Goal: Task Accomplishment & Management: Complete application form

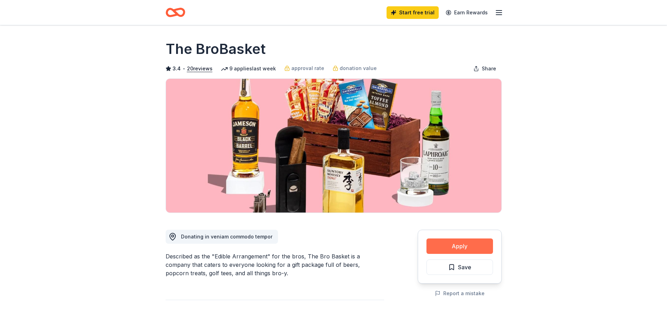
click at [465, 244] on button "Apply" at bounding box center [459, 245] width 66 height 15
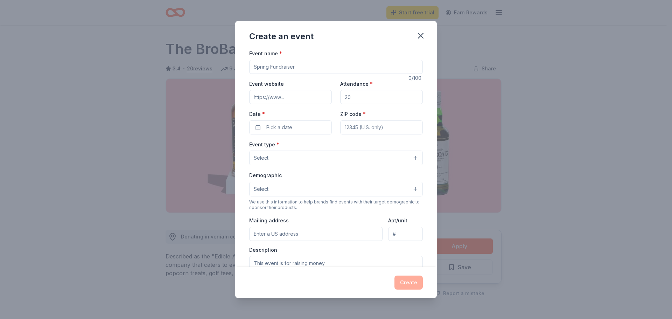
click at [323, 67] on input "Event name *" at bounding box center [336, 67] width 174 height 14
click at [427, 32] on button "button" at bounding box center [420, 35] width 15 height 15
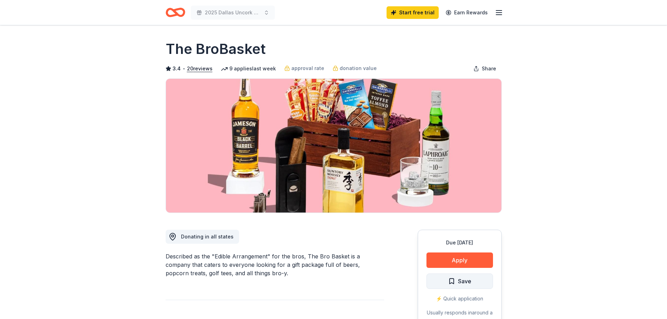
click at [460, 286] on button "Save" at bounding box center [459, 280] width 66 height 15
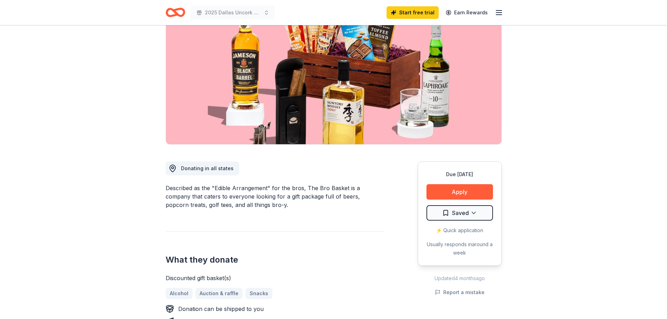
scroll to position [70, 0]
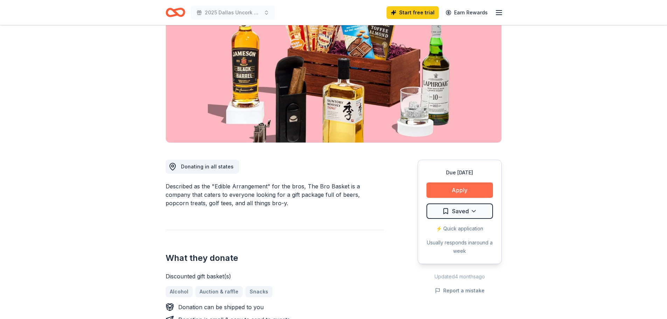
click at [468, 187] on button "Apply" at bounding box center [459, 189] width 66 height 15
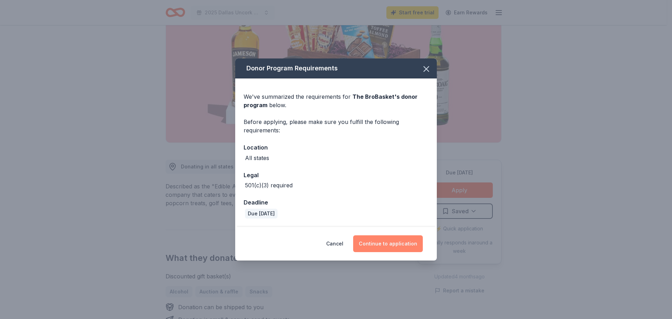
click at [395, 241] on button "Continue to application" at bounding box center [388, 243] width 70 height 17
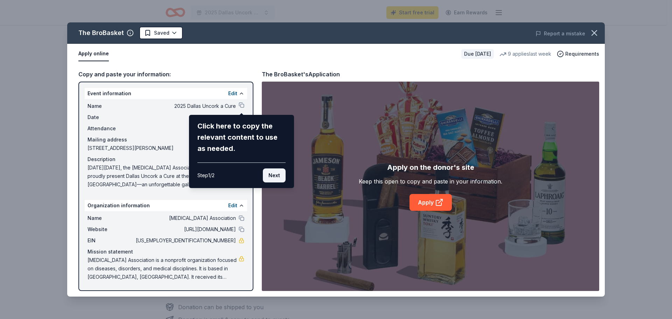
click at [276, 172] on button "Next" at bounding box center [274, 175] width 23 height 14
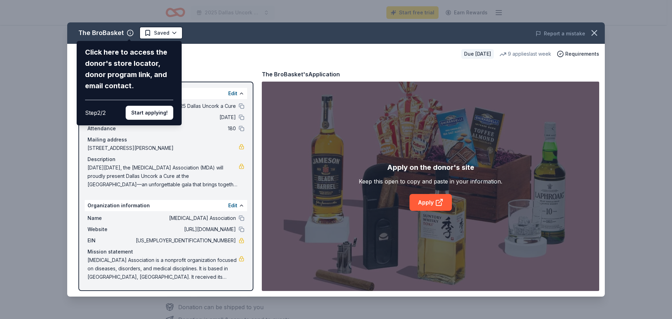
click at [429, 205] on div "The BroBasket Click here to access the donor's store locator, donor program lin…" at bounding box center [335, 159] width 537 height 274
click at [159, 112] on button "Start applying!" at bounding box center [150, 113] width 48 height 14
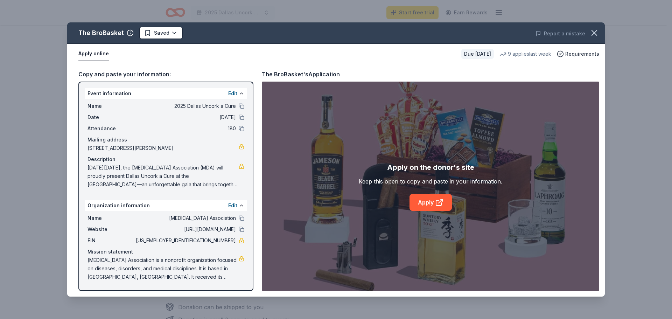
click at [432, 204] on div "The BroBasket Saved Report a mistake Apply online Due in 17 days 9 applies last…" at bounding box center [335, 159] width 537 height 274
click at [115, 27] on div "The BroBasket" at bounding box center [100, 32] width 45 height 11
click at [115, 30] on div "The BroBasket" at bounding box center [100, 32] width 45 height 11
click at [98, 56] on button "Apply online" at bounding box center [93, 54] width 30 height 15
click at [86, 53] on button "Apply online" at bounding box center [93, 54] width 30 height 15
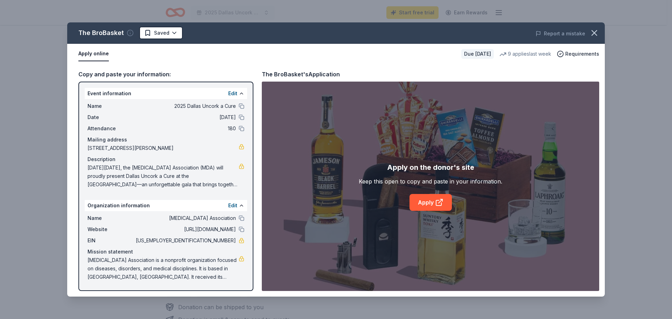
click at [128, 33] on icon "button" at bounding box center [130, 32] width 7 height 7
click at [100, 27] on div "The BroBasket Saved" at bounding box center [228, 33] width 323 height 13
click at [97, 33] on div "The BroBasket" at bounding box center [100, 32] width 45 height 11
click at [594, 31] on icon "button" at bounding box center [594, 33] width 10 height 10
